Goal: Task Accomplishment & Management: Manage account settings

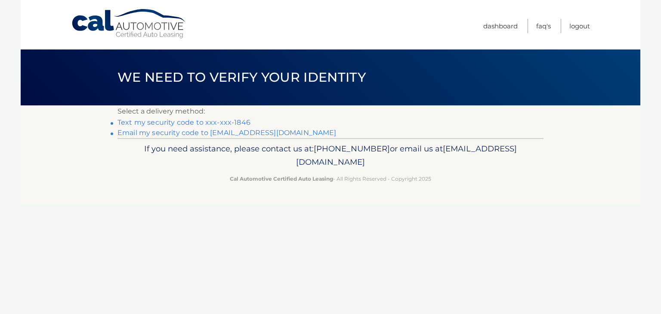
click at [139, 120] on link "Text my security code to xxx-xxx-1846" at bounding box center [183, 122] width 133 height 8
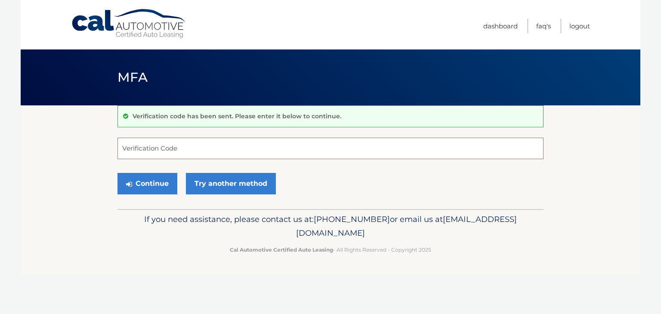
click at [193, 148] on input "Verification Code" at bounding box center [330, 149] width 426 height 22
type input "217132"
click at [149, 180] on button "Continue" at bounding box center [147, 184] width 60 height 22
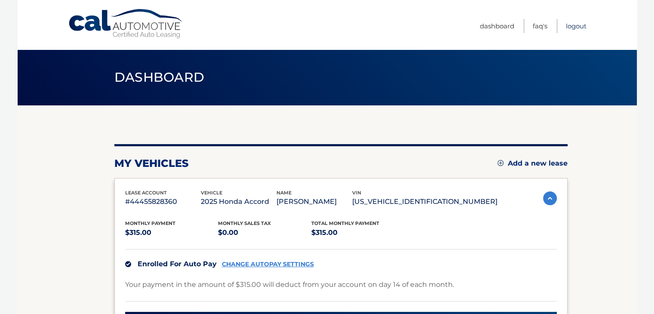
click at [568, 23] on link "Logout" at bounding box center [576, 26] width 21 height 14
